Goal: Transaction & Acquisition: Purchase product/service

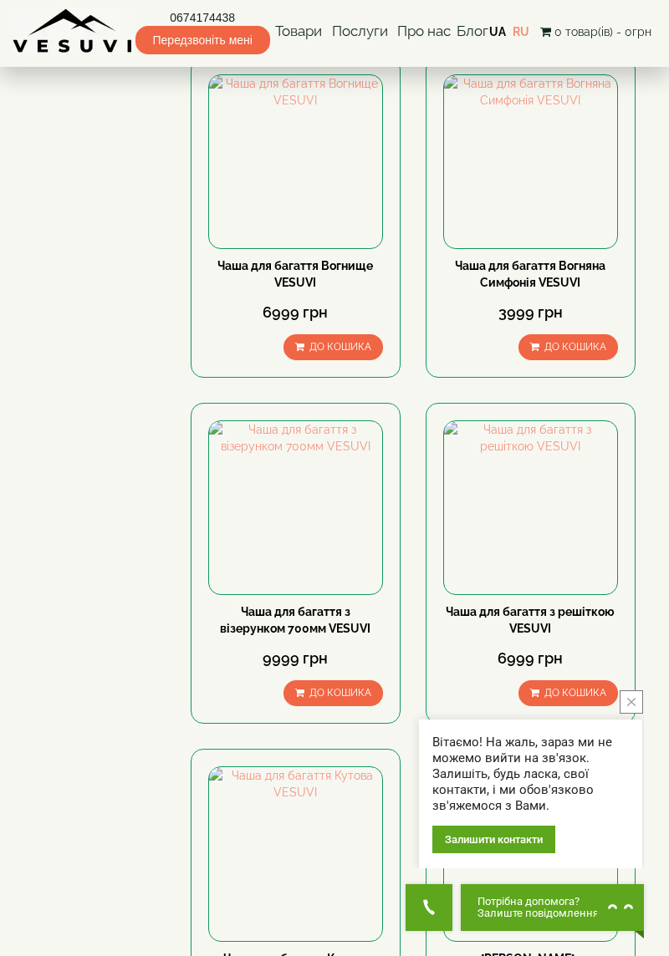
scroll to position [1294, 0]
click at [535, 513] on img at bounding box center [530, 507] width 173 height 173
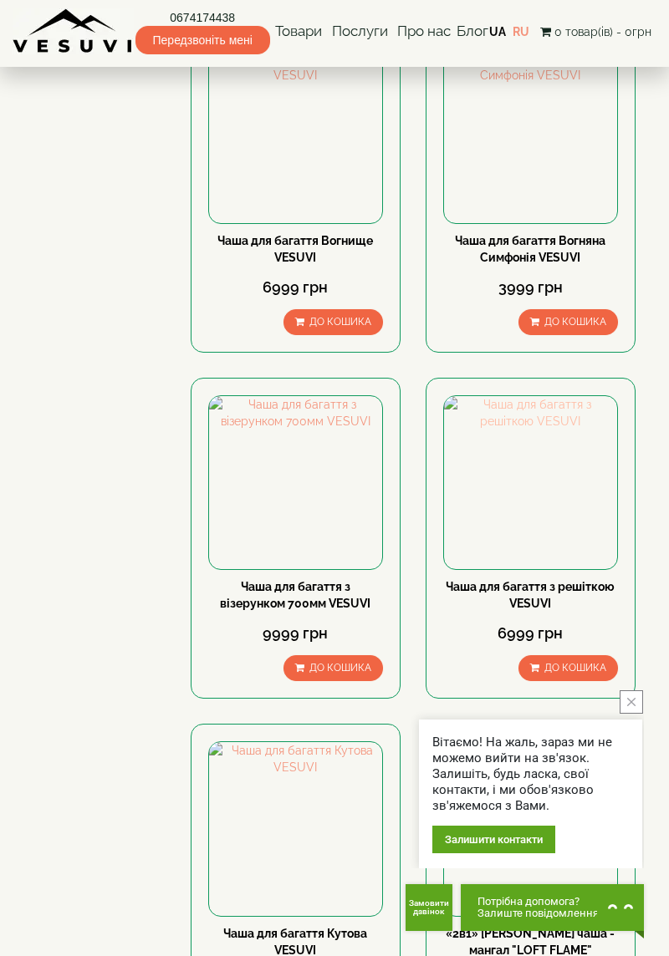
scroll to position [1348, 0]
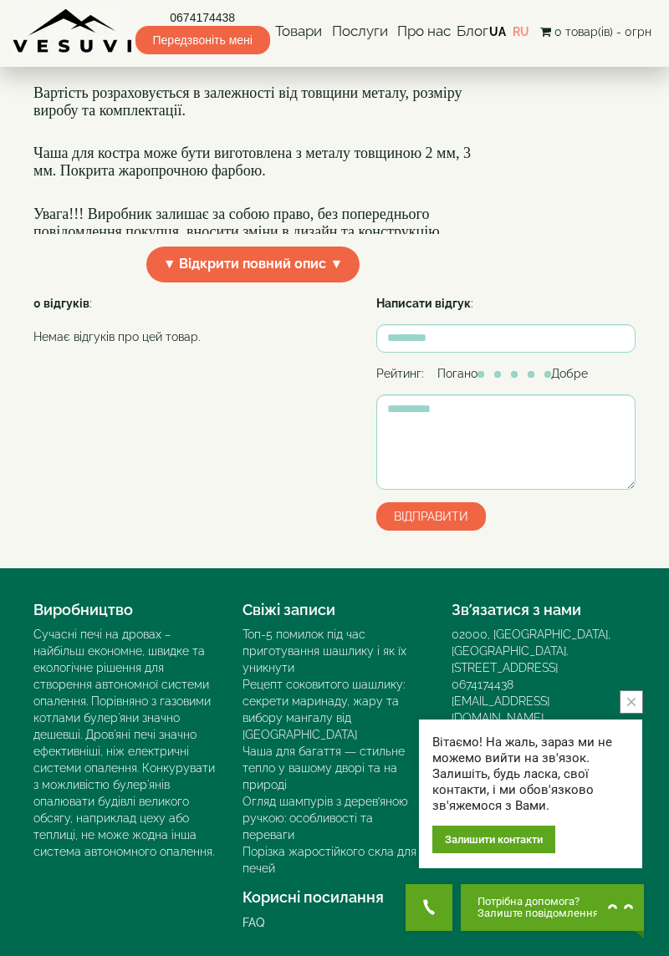
scroll to position [694, 0]
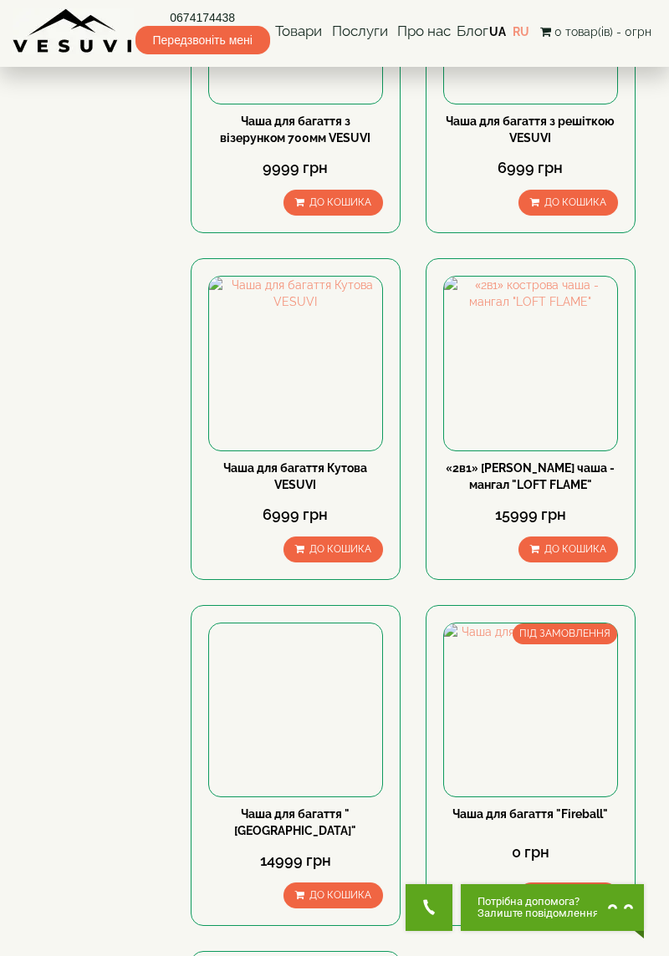
scroll to position [1777, 0]
